Goal: Task Accomplishment & Management: Manage account settings

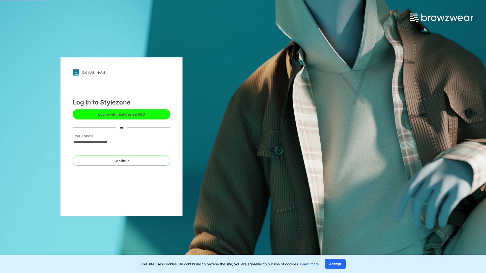
type input "**********"
click at [73, 156] on button "Continue" at bounding box center [122, 161] width 98 height 10
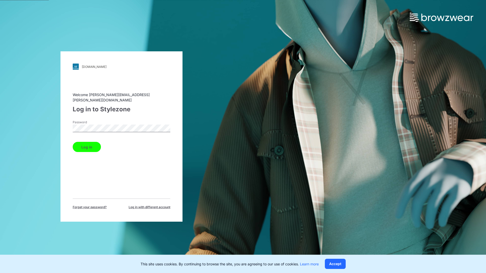
click at [73, 142] on button "Log in" at bounding box center [87, 147] width 28 height 10
click at [91, 151] on div "Welcome [PERSON_NAME][EMAIL_ADDRESS][PERSON_NAME][DOMAIN_NAME] Log in to Stylez…" at bounding box center [122, 150] width 98 height 117
click at [92, 147] on button "Log in" at bounding box center [87, 147] width 28 height 10
click at [89, 143] on button "Log in" at bounding box center [87, 147] width 28 height 10
click at [167, 151] on div "Welcome [PERSON_NAME][EMAIL_ADDRESS][PERSON_NAME][DOMAIN_NAME] Log in to Stylez…" at bounding box center [122, 150] width 98 height 117
